Goal: Task Accomplishment & Management: Complete application form

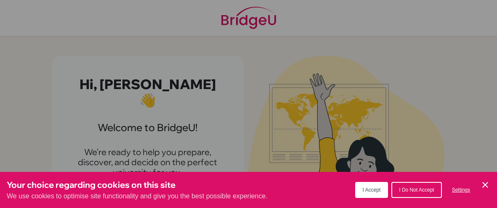
scroll to position [53, 0]
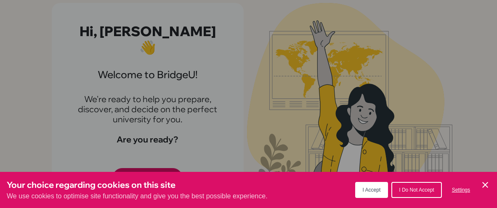
click at [372, 189] on span "I Accept" at bounding box center [372, 190] width 18 height 6
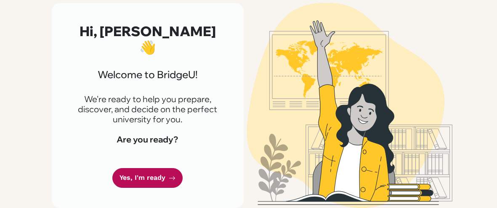
click at [170, 177] on icon at bounding box center [172, 178] width 7 height 7
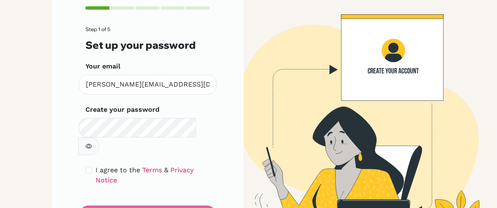
scroll to position [72, 0]
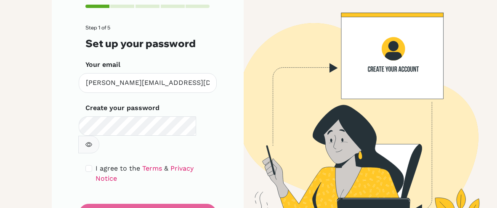
click at [99, 136] on button "button" at bounding box center [88, 145] width 21 height 18
click at [169, 187] on form "Step 1 of 5 Set up your password Your email muhammad.affan@summitschool.ae Inva…" at bounding box center [147, 124] width 125 height 199
click at [183, 185] on form "Step 1 of 5 Set up your password Your email muhammad.affan@summitschool.ae Inva…" at bounding box center [147, 124] width 125 height 199
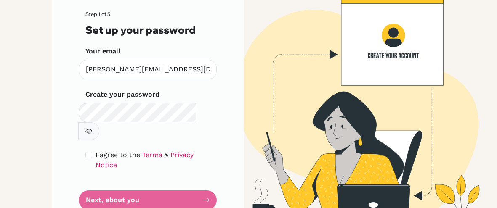
click at [150, 177] on form "Step 1 of 5 Set up your password Your email muhammad.affan@summitschool.ae Inva…" at bounding box center [147, 110] width 125 height 199
click at [80, 167] on div "Step 1 of 5 Set up your password Your email muhammad.affan@summitschool.ae Inva…" at bounding box center [148, 101] width 192 height 260
click at [99, 122] on button "button" at bounding box center [88, 131] width 21 height 18
click at [190, 167] on form "Step 1 of 5 Set up your password Your email muhammad.affan@summitschool.ae Inva…" at bounding box center [147, 110] width 125 height 199
click at [60, 168] on div "Step 1 of 5 Set up your password Your email muhammad.affan@summitschool.ae Inva…" at bounding box center [148, 101] width 192 height 260
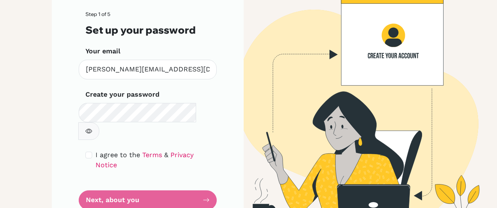
click at [94, 150] on div "I agree to the Terms & Privacy Notice" at bounding box center [147, 160] width 125 height 20
click at [89, 152] on input "checkbox" at bounding box center [88, 155] width 7 height 7
checkbox input "true"
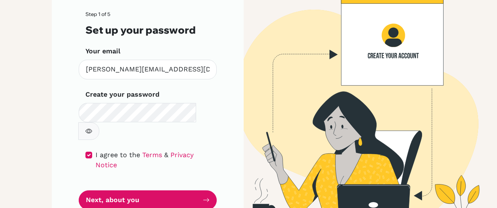
click at [92, 128] on icon "button" at bounding box center [88, 131] width 7 height 7
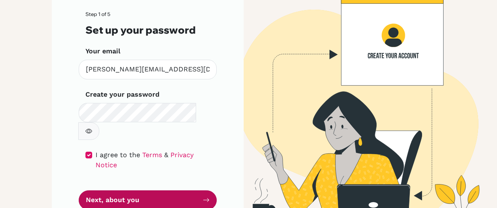
click at [193, 191] on button "Next, about you" at bounding box center [148, 201] width 138 height 20
